Goal: Task Accomplishment & Management: Use online tool/utility

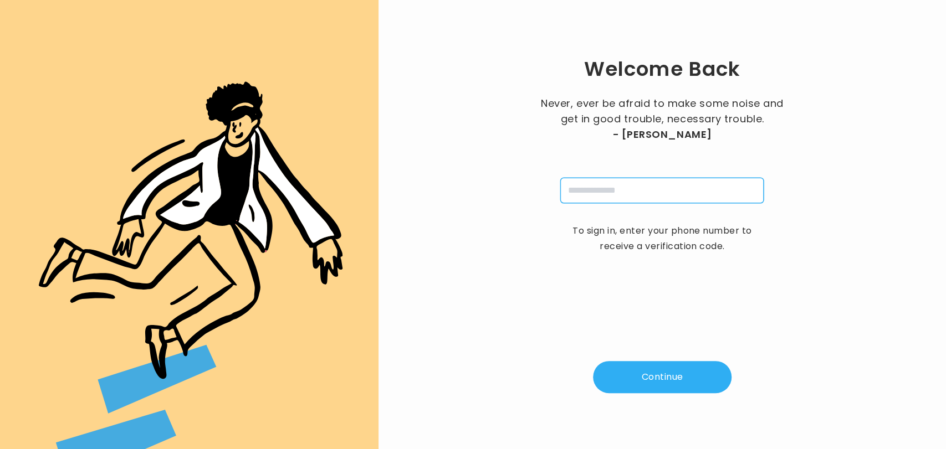
click at [581, 191] on input "tel" at bounding box center [661, 190] width 203 height 25
type input "**********"
click at [655, 388] on button "Continue" at bounding box center [662, 377] width 139 height 32
type input "*"
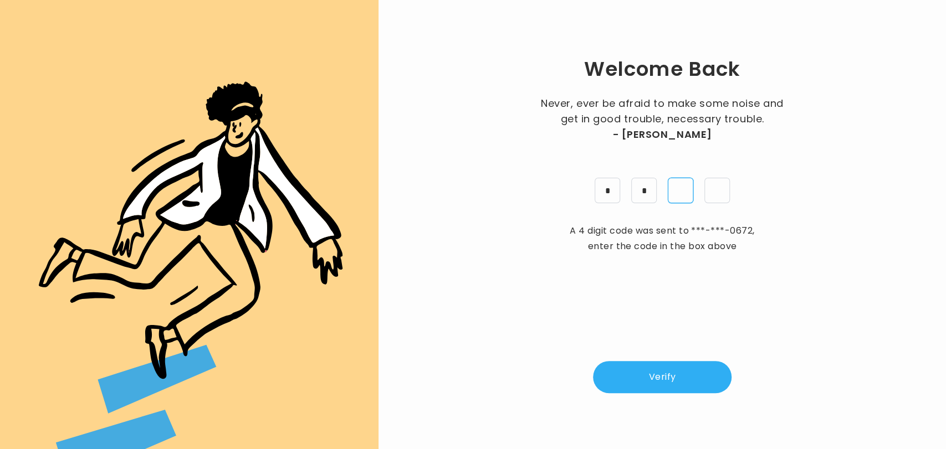
type input "*"
click at [655, 388] on button "Verify" at bounding box center [662, 377] width 139 height 32
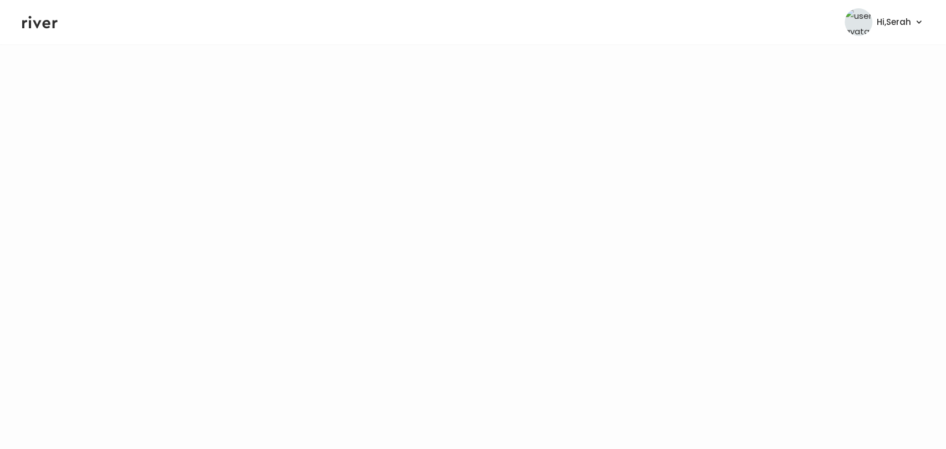
click at [39, 8] on header "Hi, Serah Profile Logout" at bounding box center [473, 22] width 946 height 44
click at [44, 17] on icon at bounding box center [39, 22] width 35 height 17
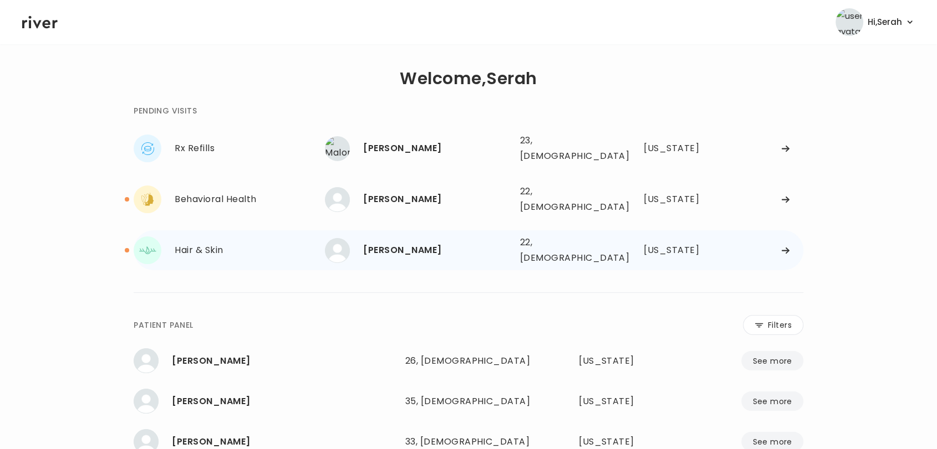
click at [394, 243] on div "[PERSON_NAME]" at bounding box center [436, 251] width 147 height 16
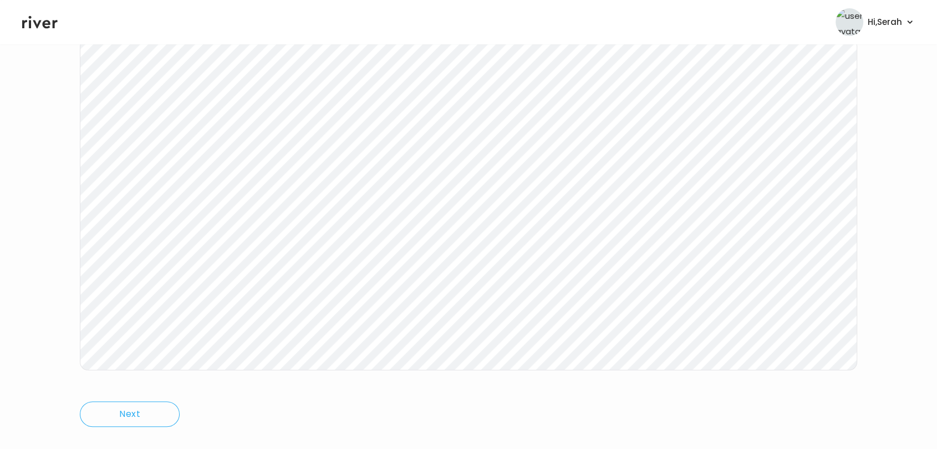
scroll to position [161, 0]
click at [38, 17] on icon at bounding box center [39, 22] width 35 height 17
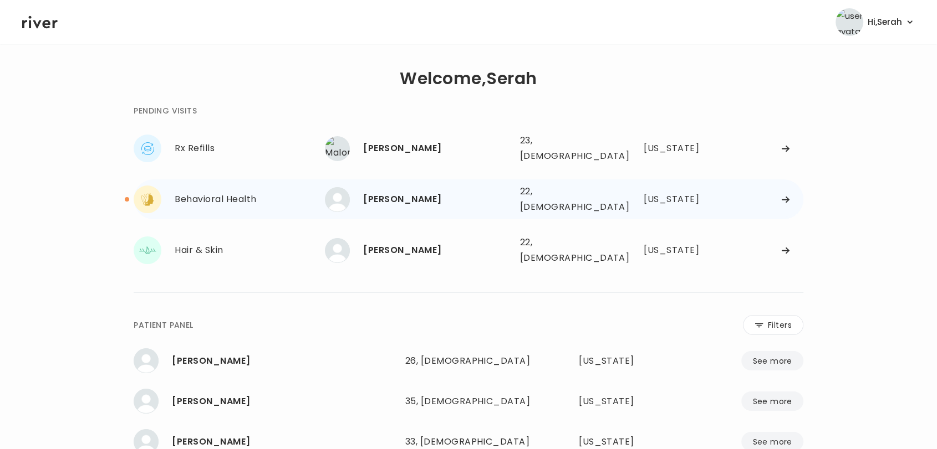
click at [396, 192] on div "[PERSON_NAME]" at bounding box center [436, 200] width 147 height 16
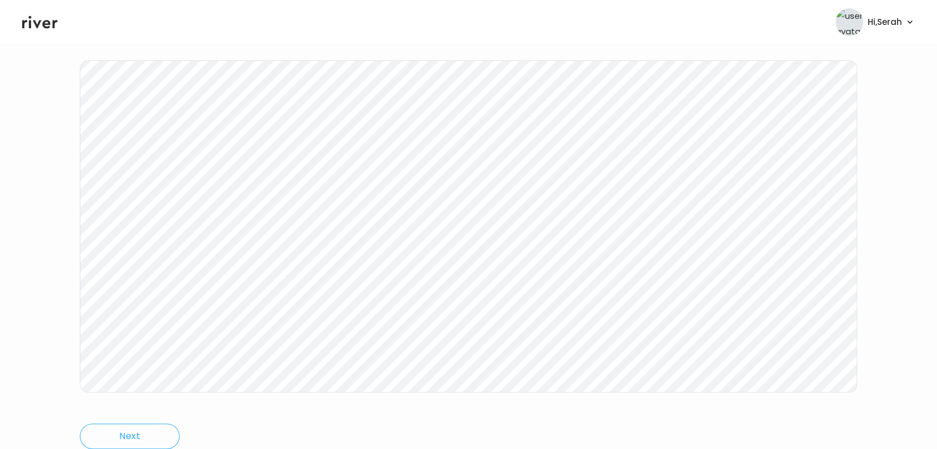
scroll to position [166, 0]
click at [38, 21] on icon at bounding box center [39, 22] width 35 height 17
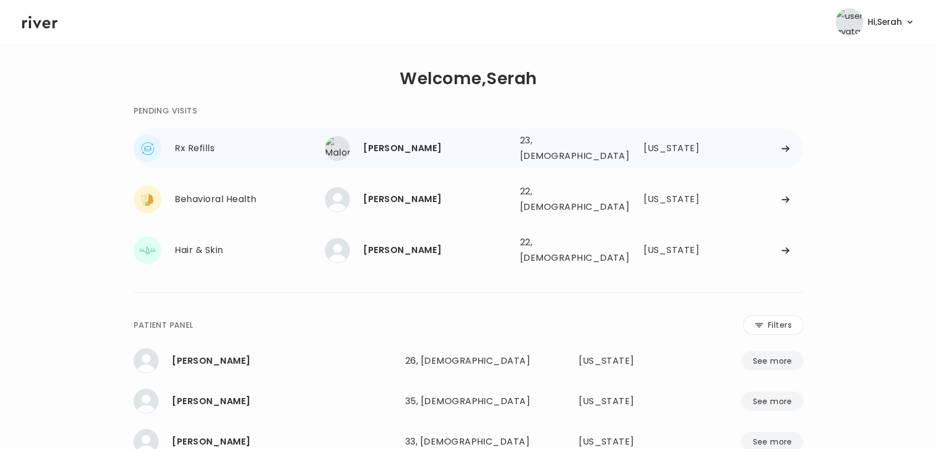
click at [384, 150] on div "[PERSON_NAME]" at bounding box center [436, 149] width 147 height 16
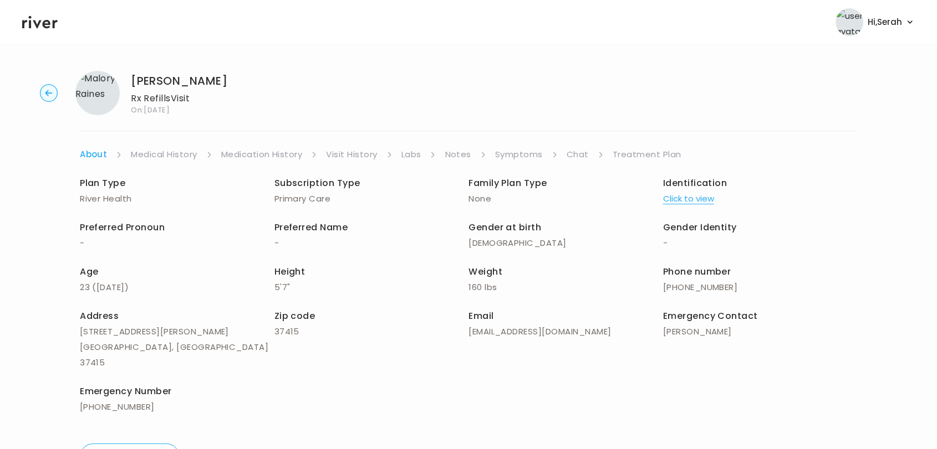
click at [532, 159] on link "Symptoms" at bounding box center [519, 155] width 48 height 16
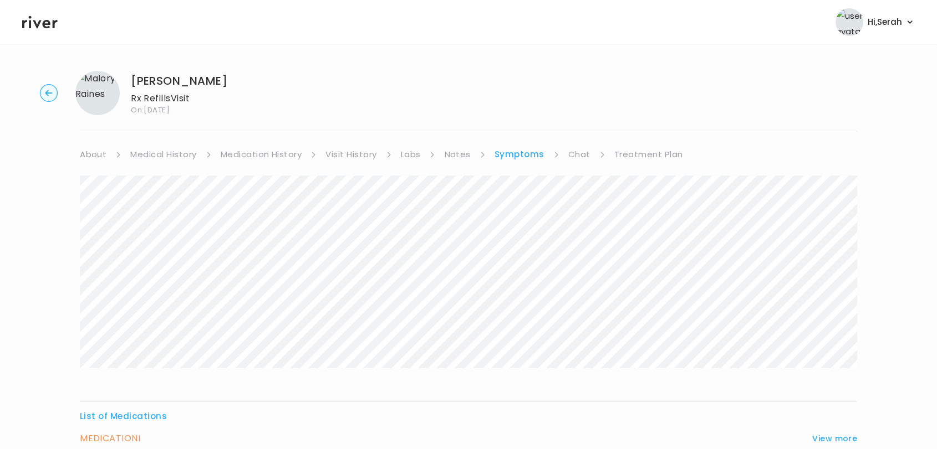
scroll to position [105, 0]
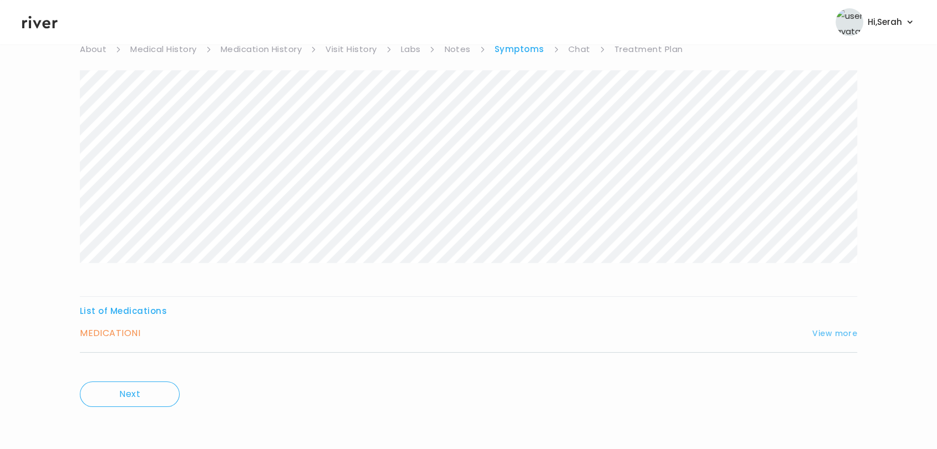
click at [832, 336] on button "View more" at bounding box center [834, 333] width 45 height 13
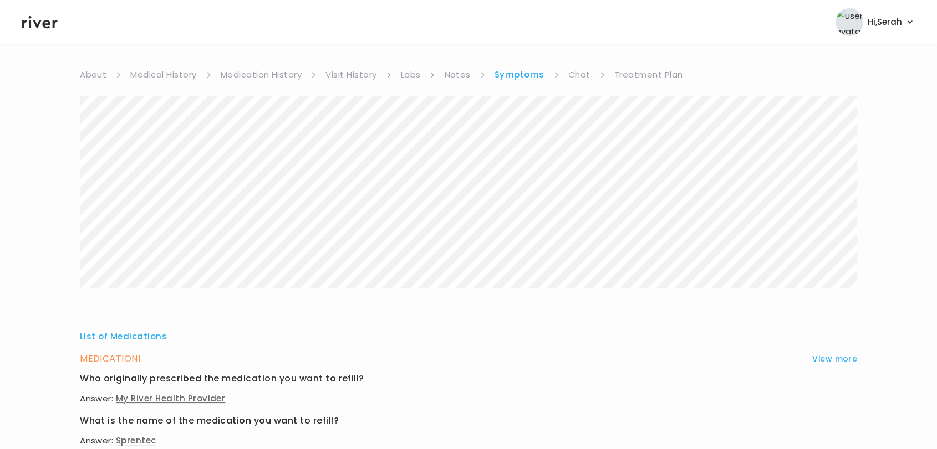
scroll to position [0, 0]
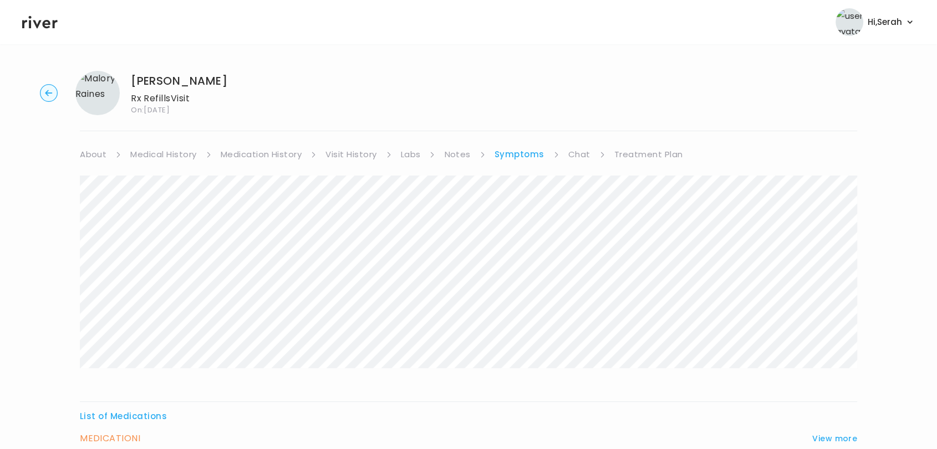
click at [586, 156] on link "Chat" at bounding box center [579, 155] width 22 height 16
click at [511, 155] on link "Symptoms" at bounding box center [518, 155] width 48 height 16
click at [638, 151] on link "Treatment Plan" at bounding box center [648, 155] width 69 height 16
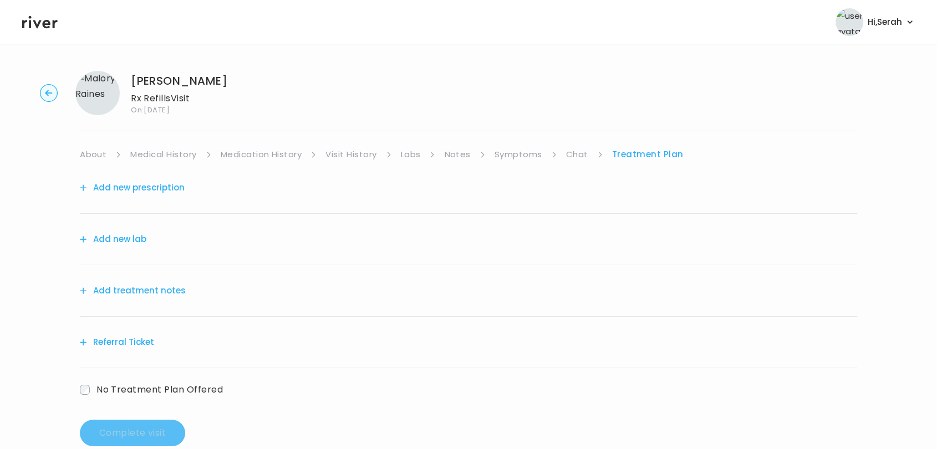
click at [167, 188] on button "Add new prescription" at bounding box center [132, 188] width 105 height 16
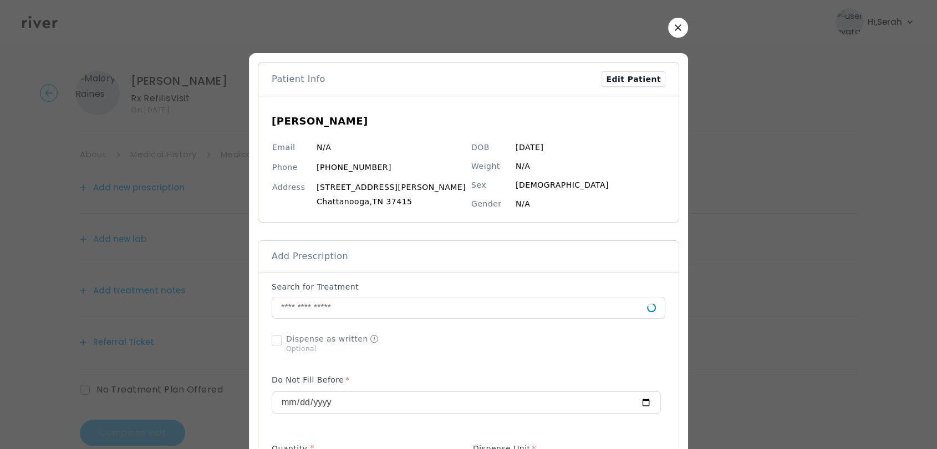
scroll to position [23, 0]
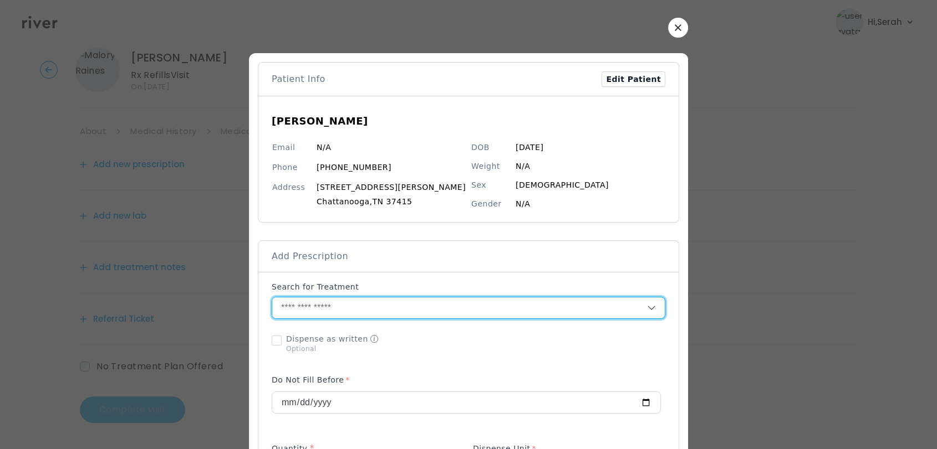
click at [380, 313] on input "text" at bounding box center [459, 308] width 375 height 21
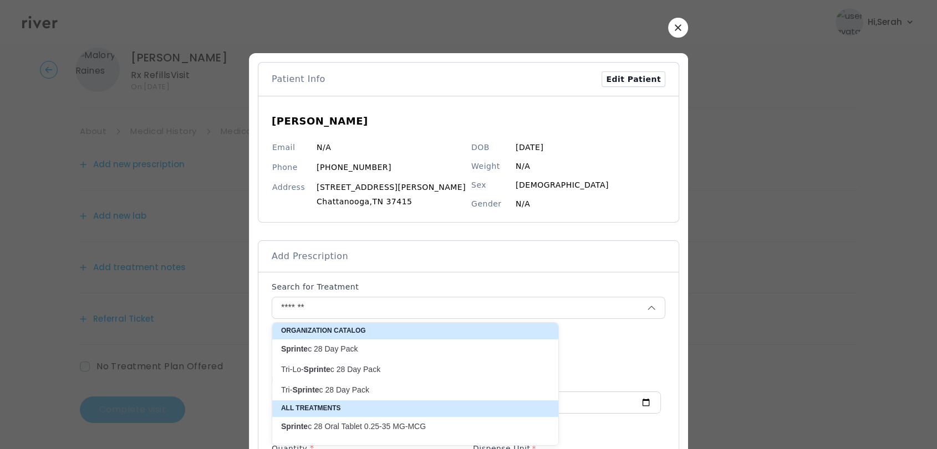
click at [365, 351] on p "Sprinte c 28 Day Pack" at bounding box center [408, 349] width 255 height 11
type input "**********"
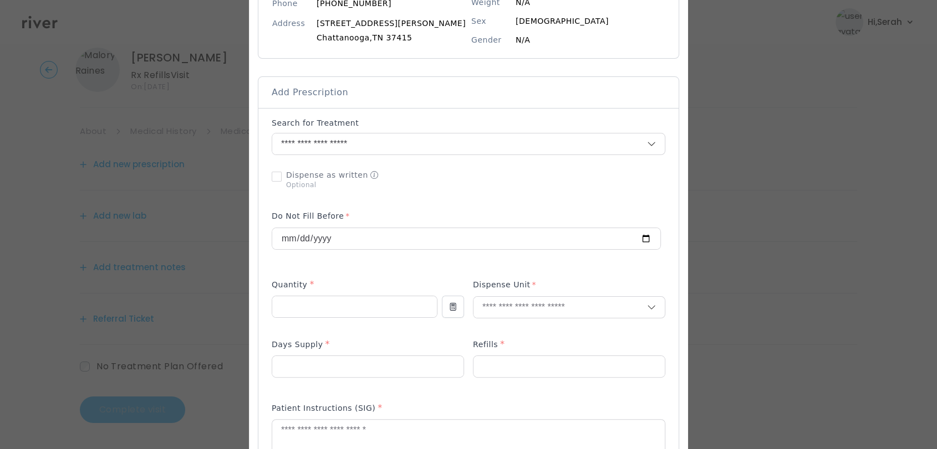
scroll to position [167, 0]
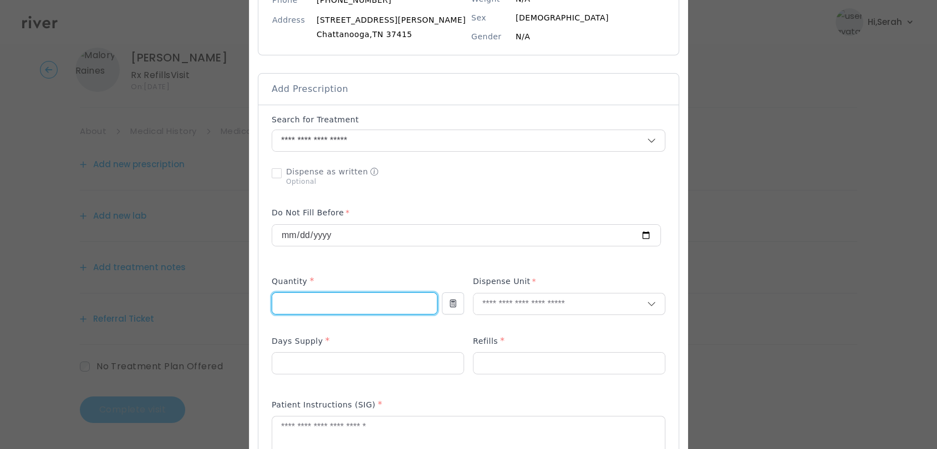
click at [349, 293] on input "number" at bounding box center [354, 303] width 165 height 21
type input "**"
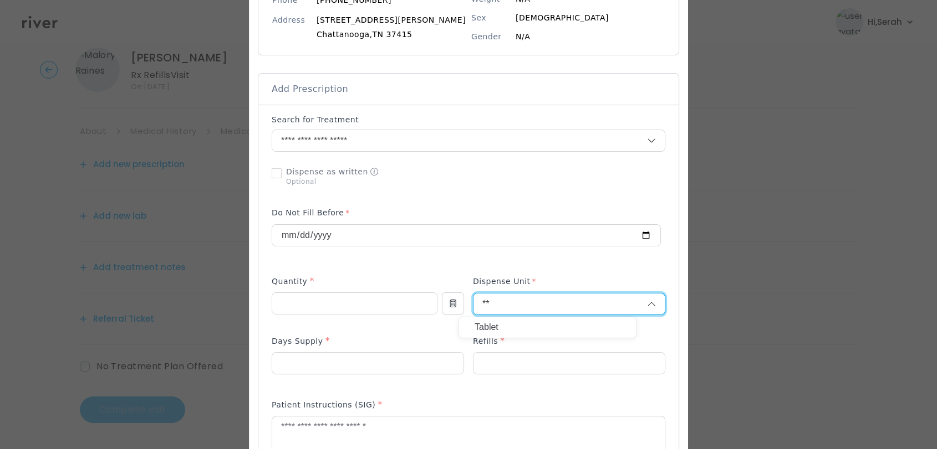
type input "**"
click at [517, 331] on p "Tablet" at bounding box center [547, 328] width 146 height 16
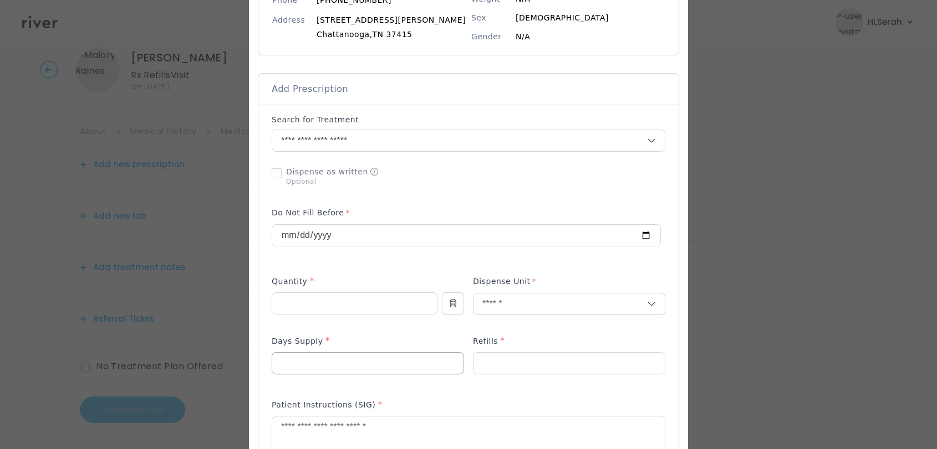
click at [393, 365] on input "number" at bounding box center [367, 363] width 191 height 21
type input "**"
type input "*"
click at [375, 435] on textarea at bounding box center [468, 446] width 392 height 59
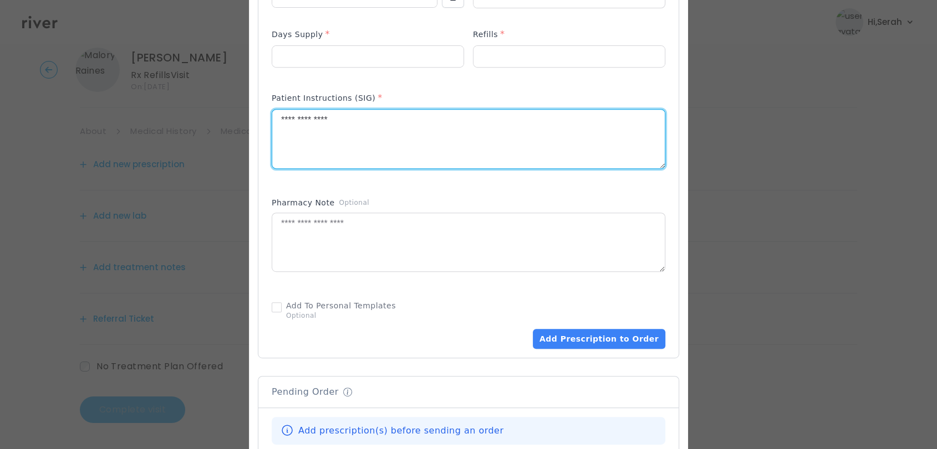
scroll to position [475, 0]
type textarea "**********"
click at [560, 337] on button "Add Prescription to Order" at bounding box center [599, 339] width 132 height 20
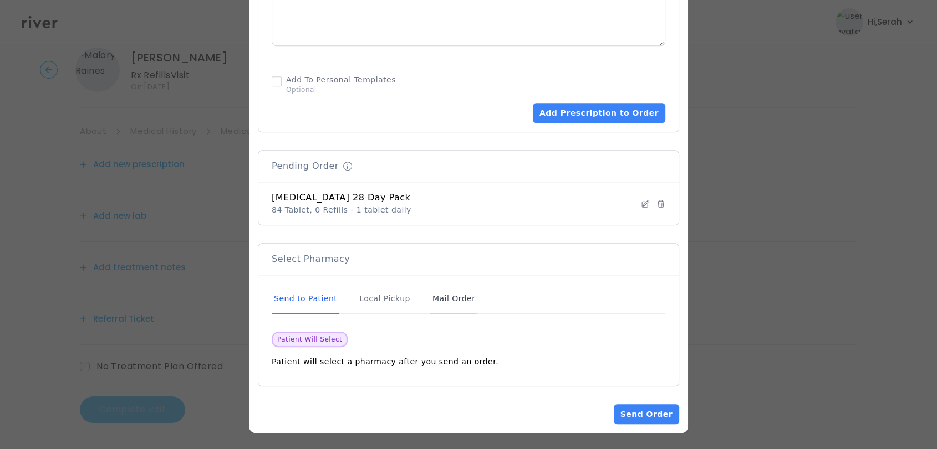
click at [453, 298] on div "Mail Order" at bounding box center [453, 299] width 47 height 30
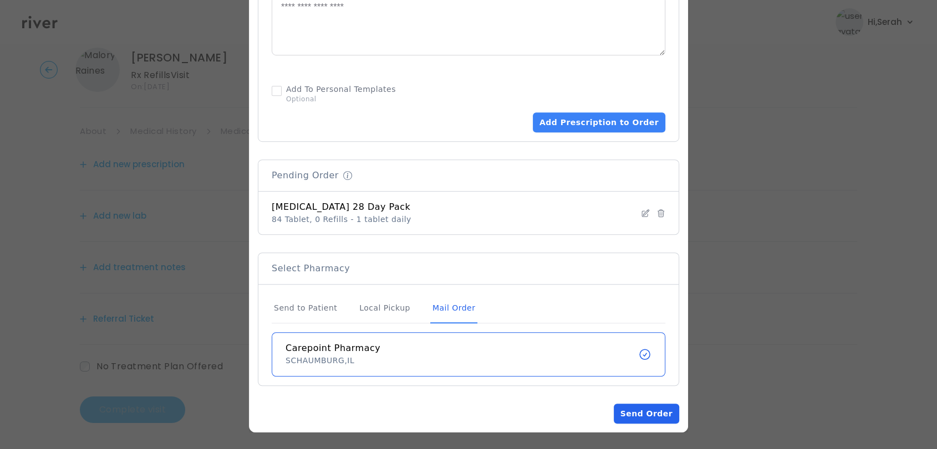
click at [619, 411] on button "Send Order" at bounding box center [646, 414] width 65 height 20
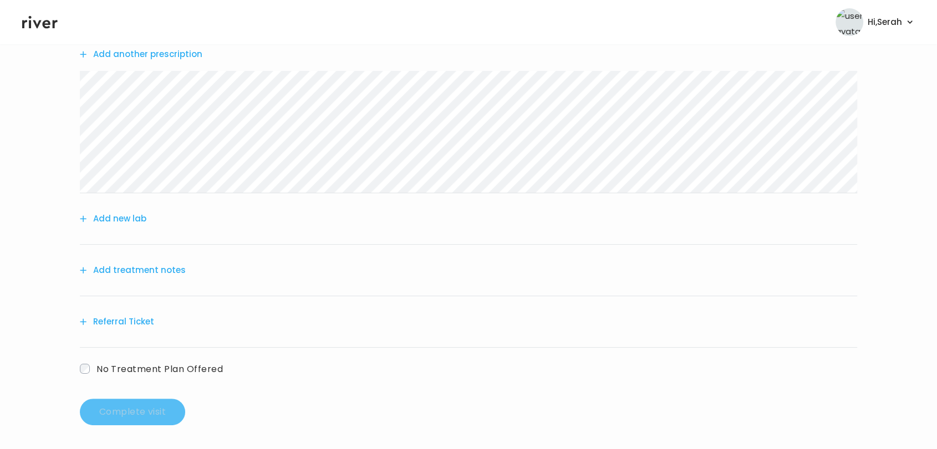
scroll to position [136, 0]
click at [132, 265] on button "Add treatment notes" at bounding box center [133, 268] width 106 height 16
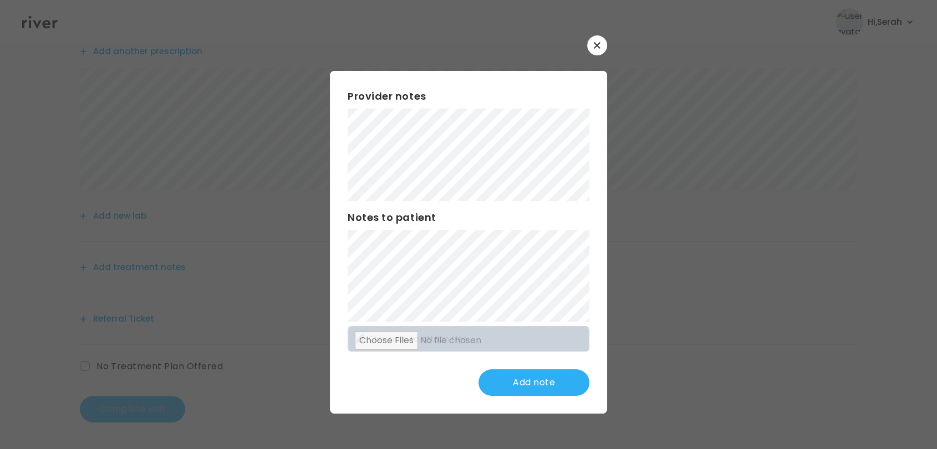
click at [518, 61] on div "Provider notes Notes to patient Click here to attach files Add note" at bounding box center [468, 224] width 277 height 378
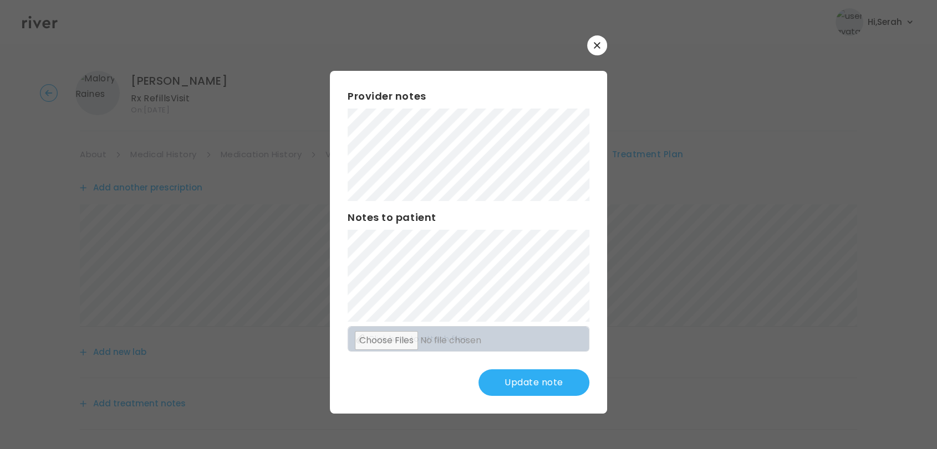
click at [539, 389] on button "Update note" at bounding box center [533, 383] width 111 height 27
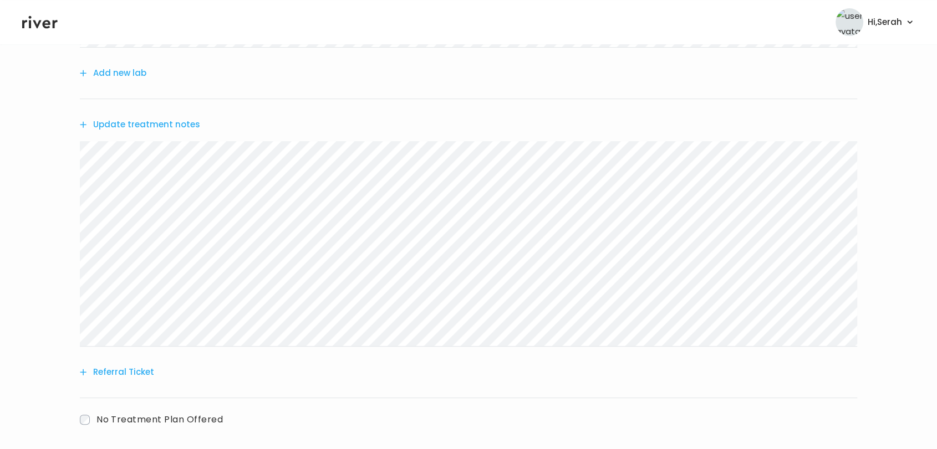
scroll to position [333, 0]
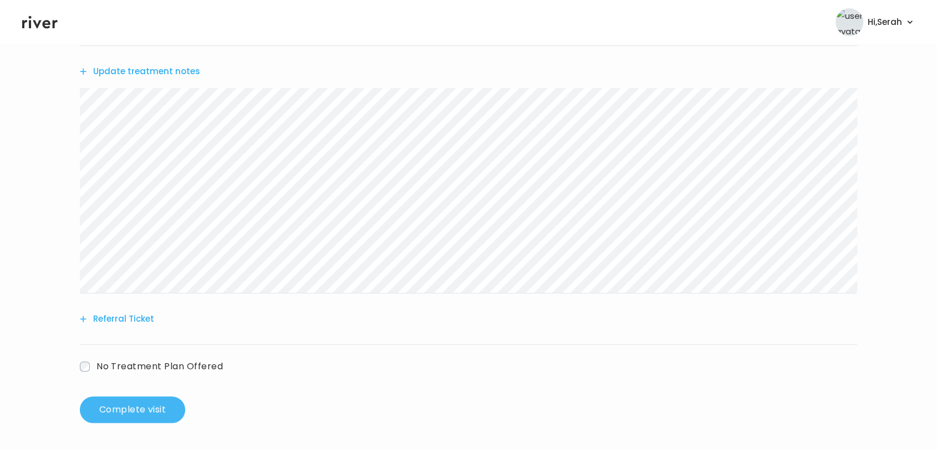
click at [161, 407] on button "Complete visit" at bounding box center [132, 410] width 105 height 27
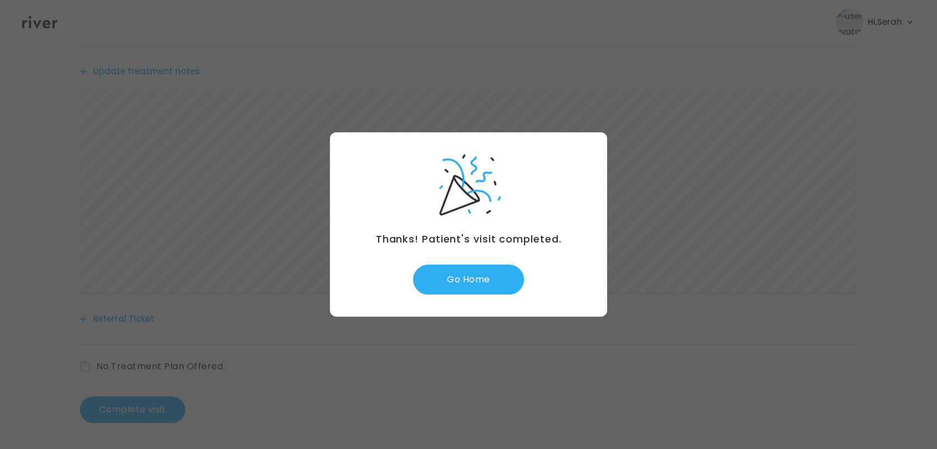
click at [460, 264] on div "Thanks! Patient's visit completed. Go Home" at bounding box center [468, 224] width 277 height 185
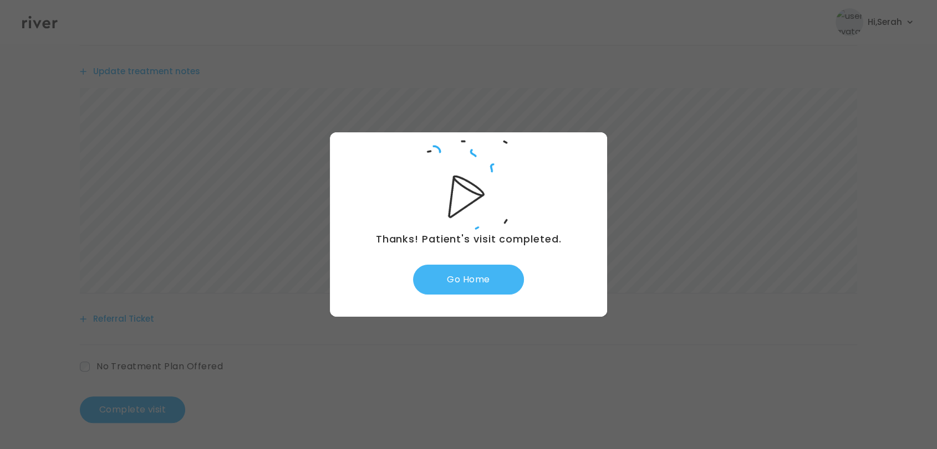
click at [459, 278] on button "Go Home" at bounding box center [468, 280] width 111 height 30
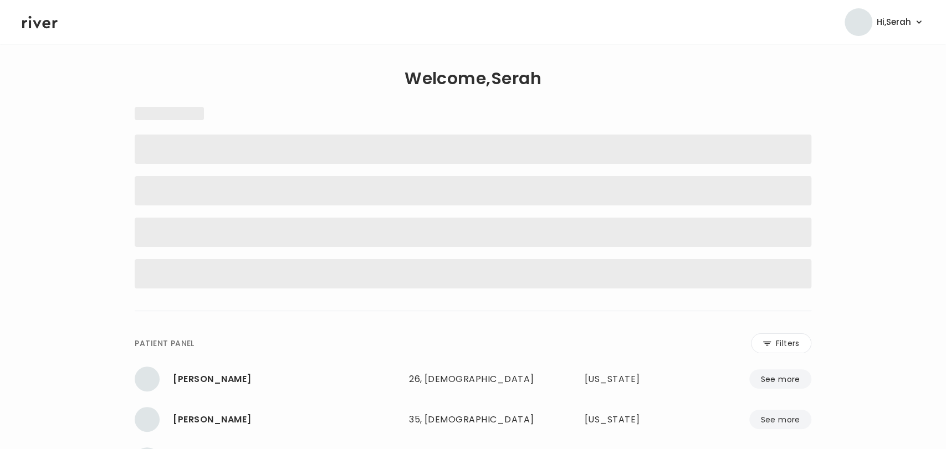
click at [459, 278] on div "**********" at bounding box center [473, 355] width 676 height 538
